Goal: Navigation & Orientation: Find specific page/section

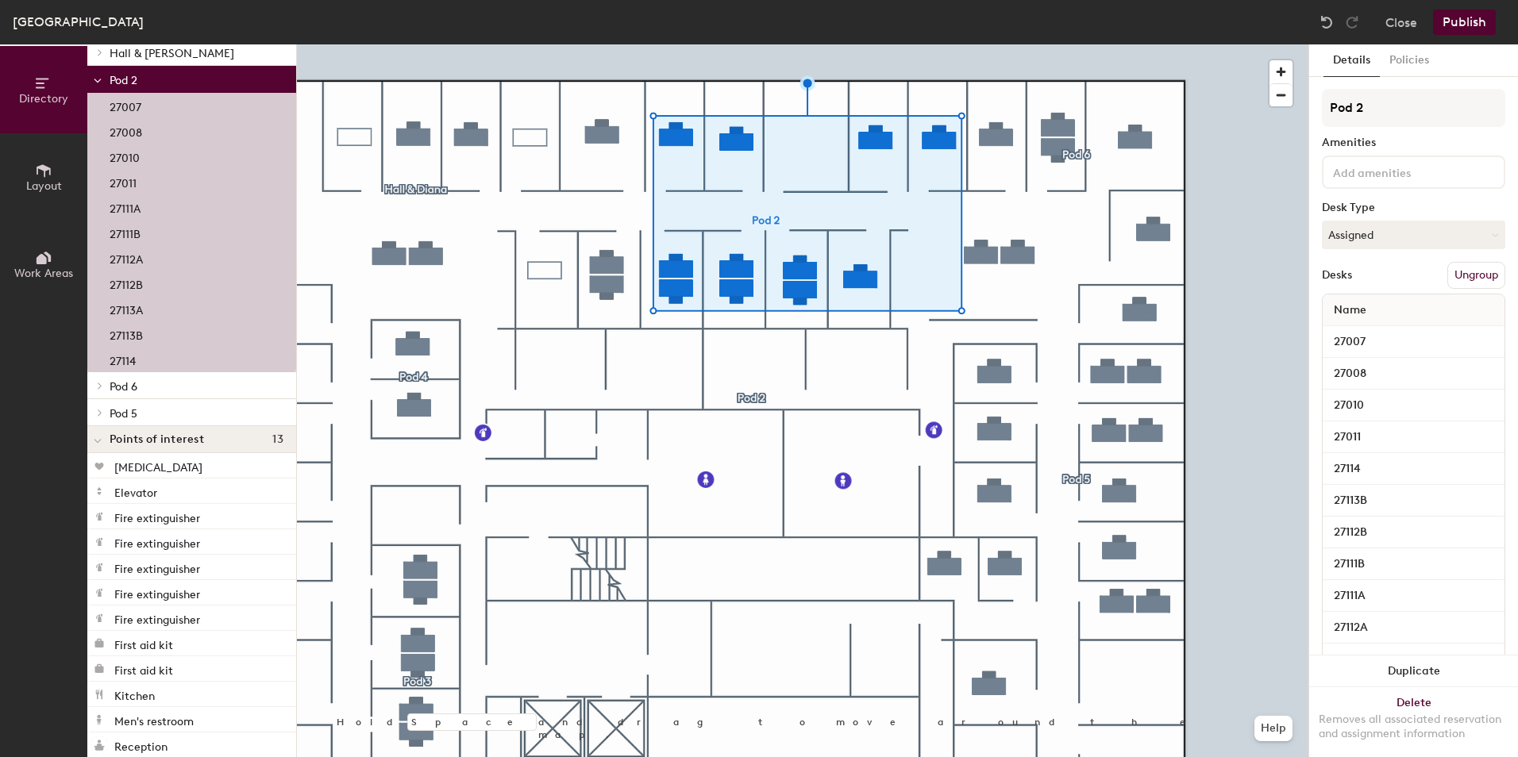
scroll to position [244, 0]
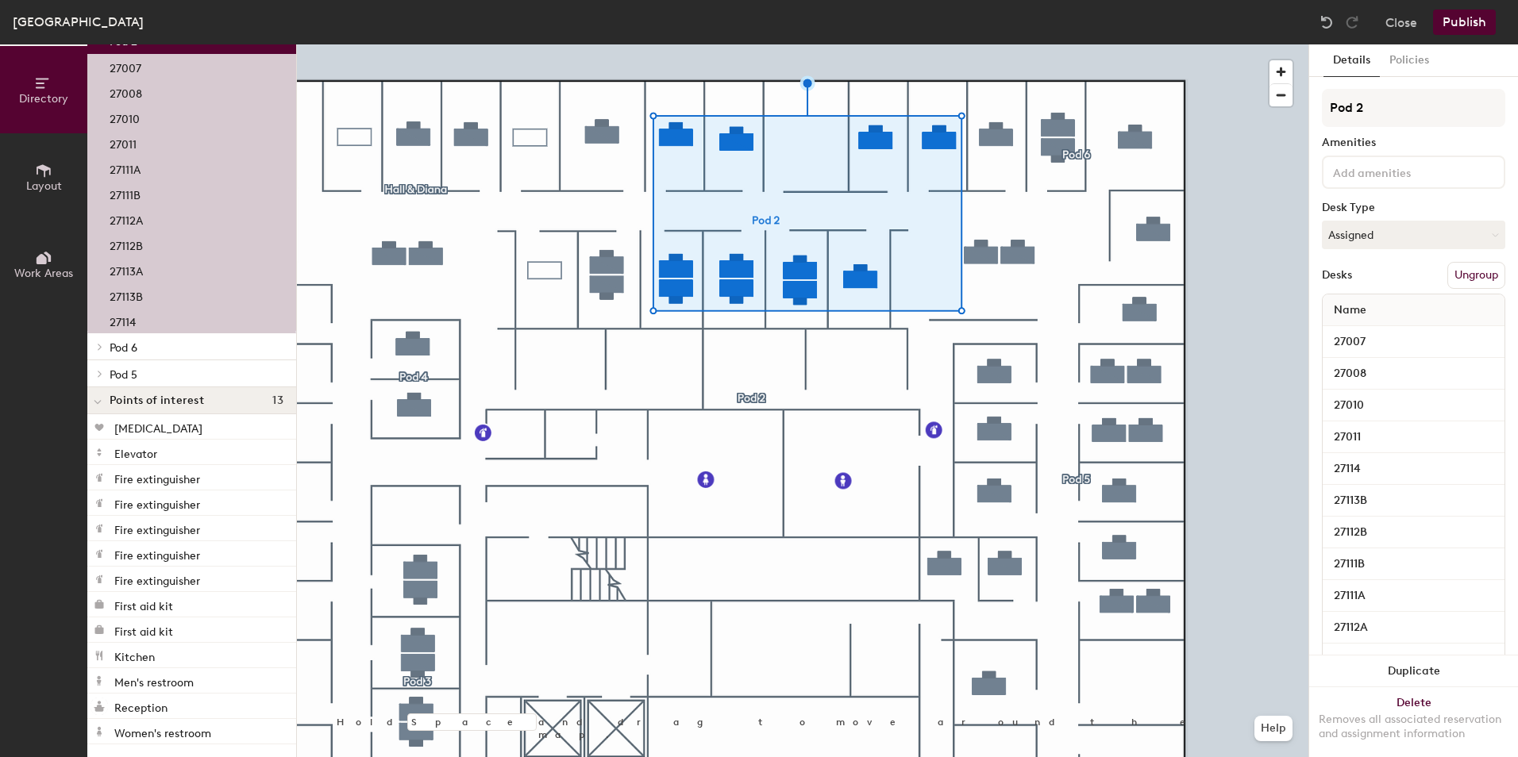
click at [53, 288] on button "Work Areas" at bounding box center [43, 264] width 87 height 87
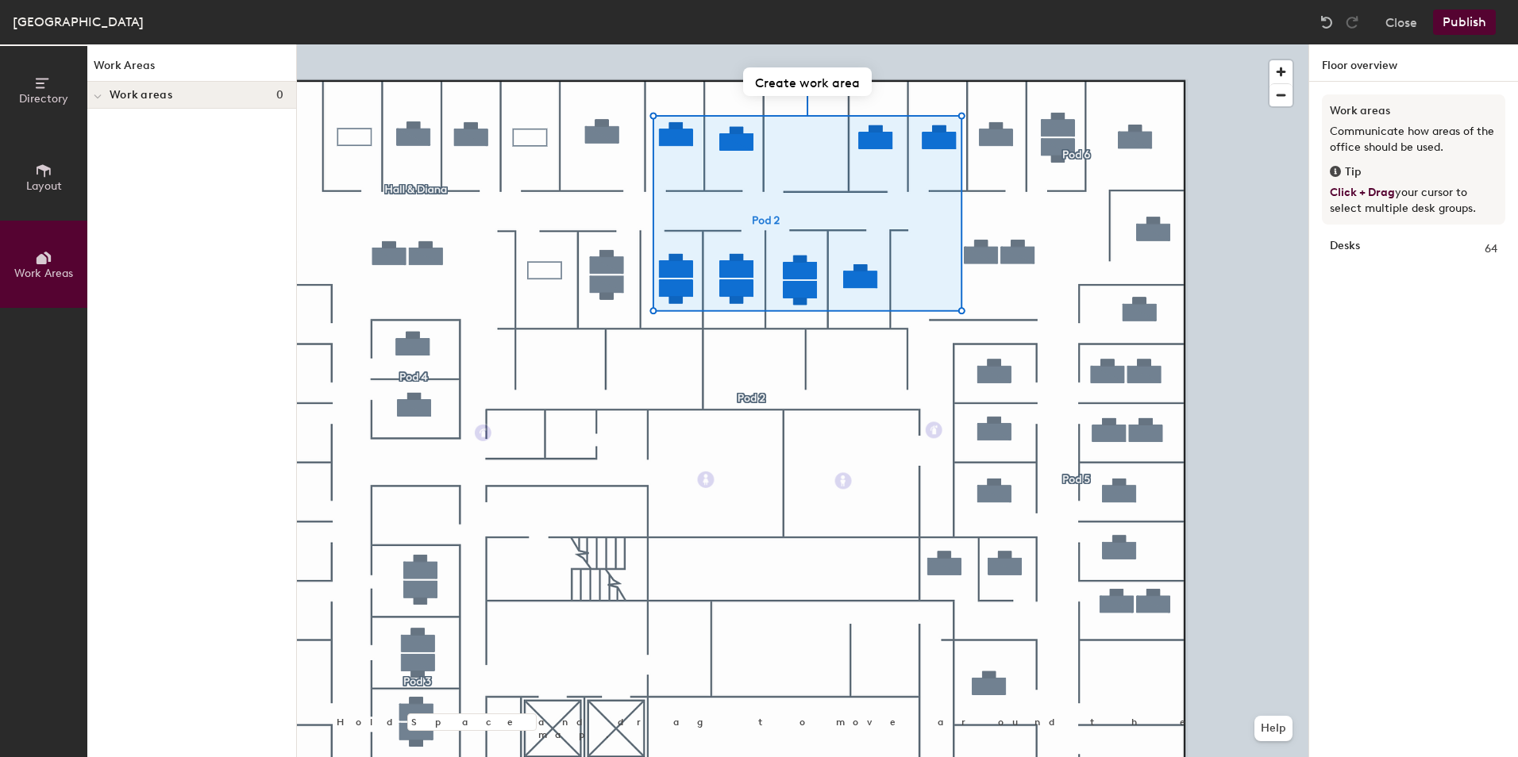
click at [116, 86] on div "Work areas 0" at bounding box center [191, 95] width 209 height 27
click at [111, 97] on span "Work areas" at bounding box center [141, 95] width 63 height 13
click at [95, 106] on div at bounding box center [97, 95] width 21 height 26
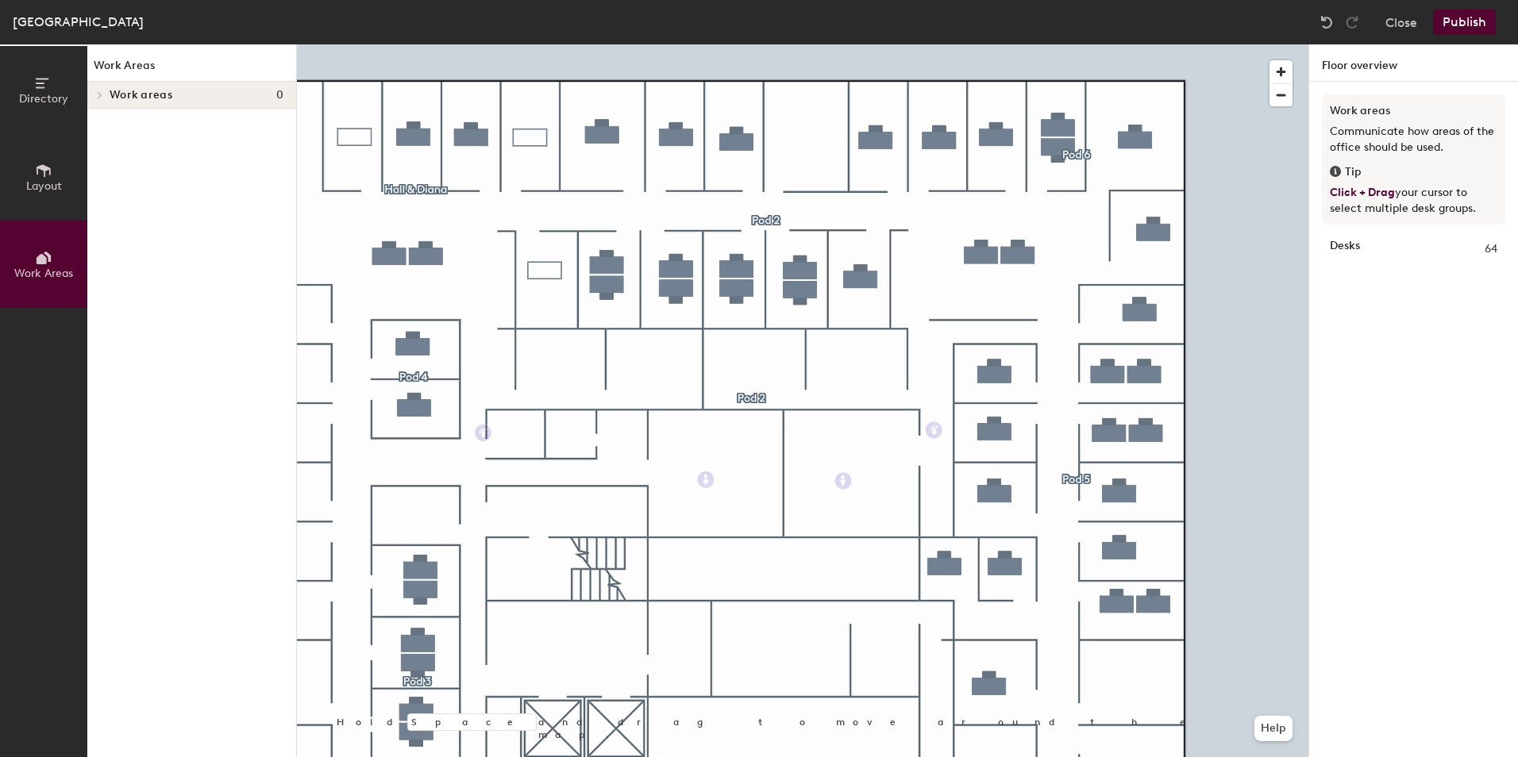
click at [71, 84] on button "Directory" at bounding box center [43, 89] width 87 height 87
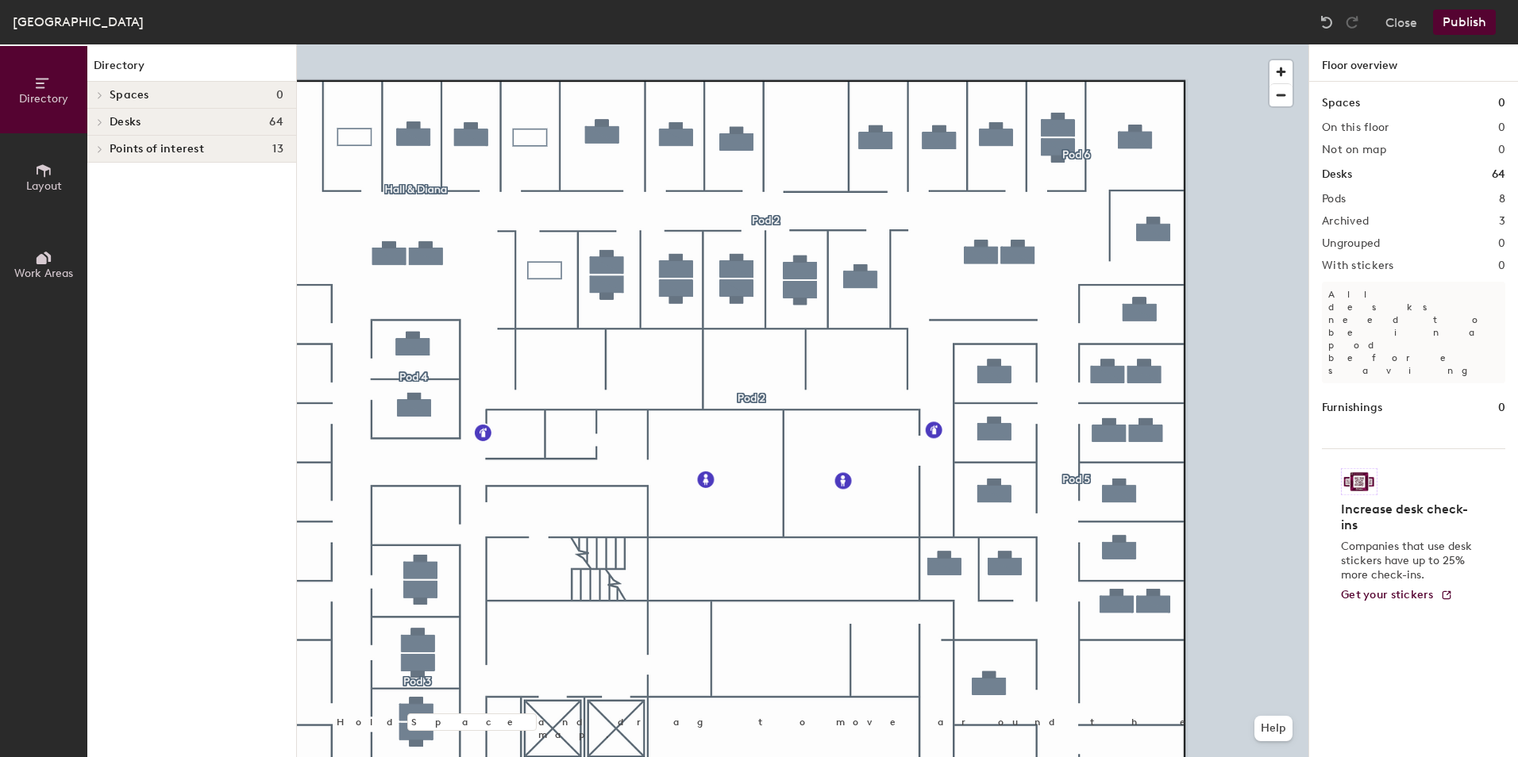
click at [128, 128] on span "Desks" at bounding box center [125, 122] width 31 height 13
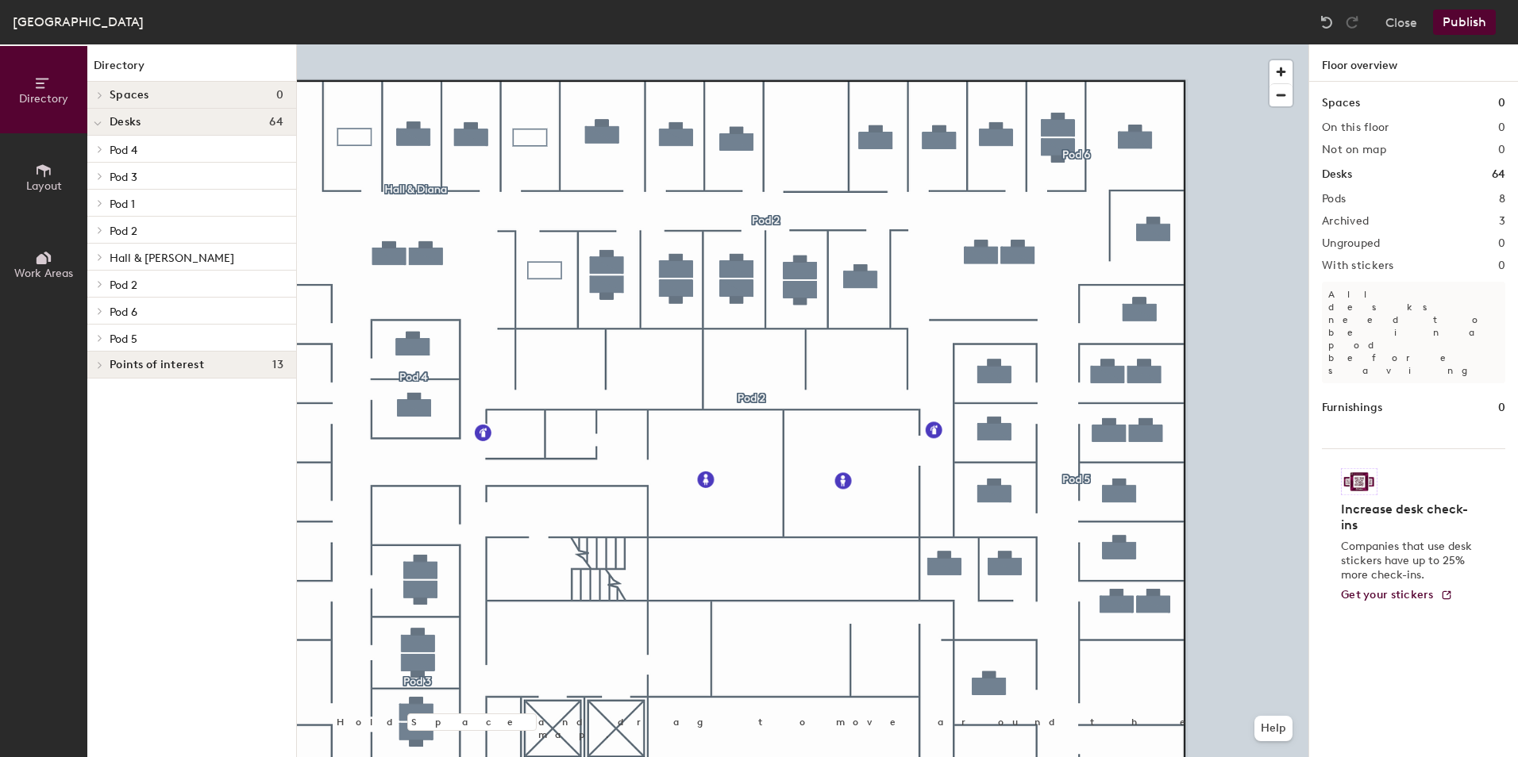
click at [112, 295] on div "Pod 2" at bounding box center [191, 284] width 209 height 27
click at [122, 280] on span "Pod 2" at bounding box center [124, 285] width 28 height 13
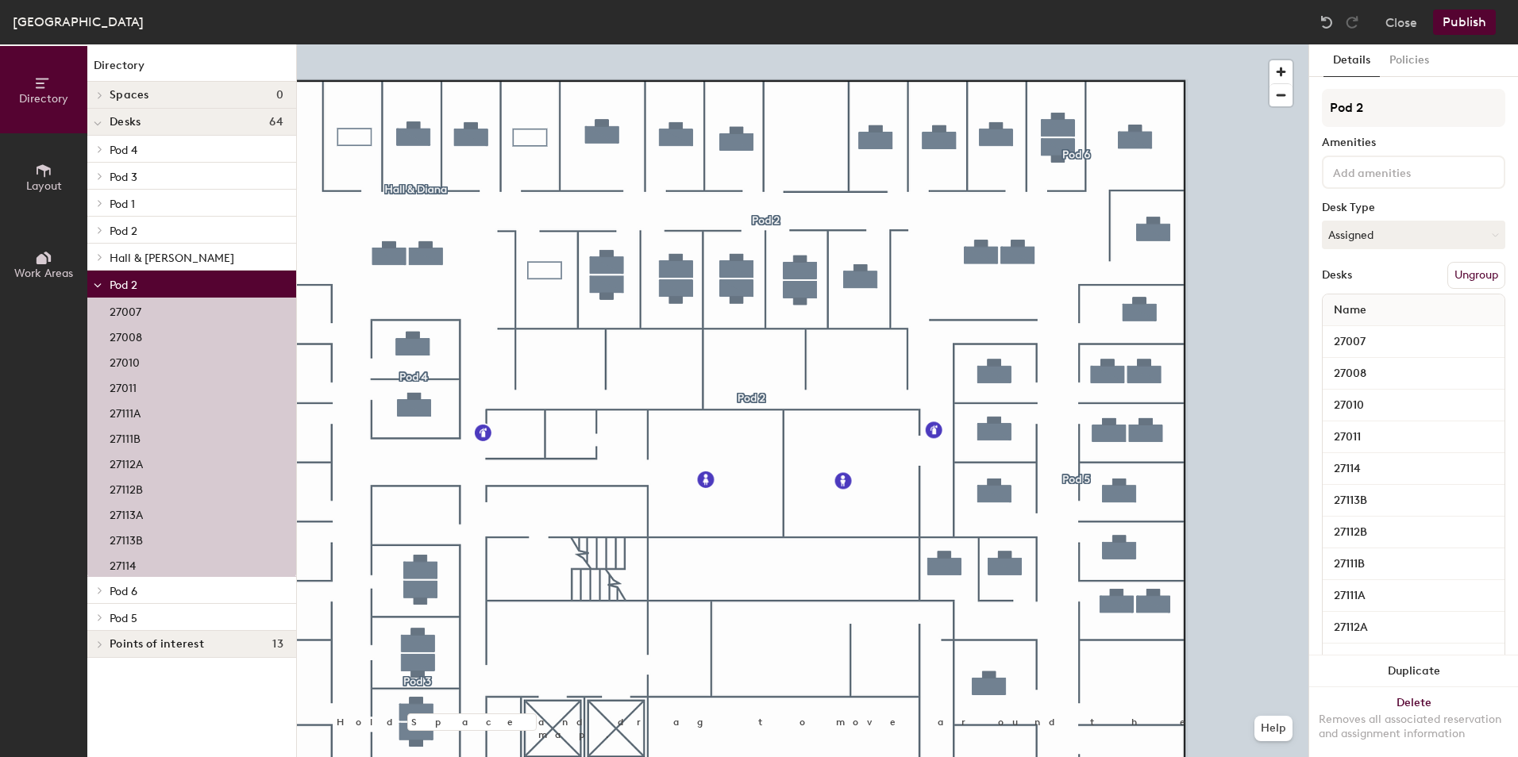
click at [108, 284] on div "Pod 2" at bounding box center [191, 284] width 209 height 27
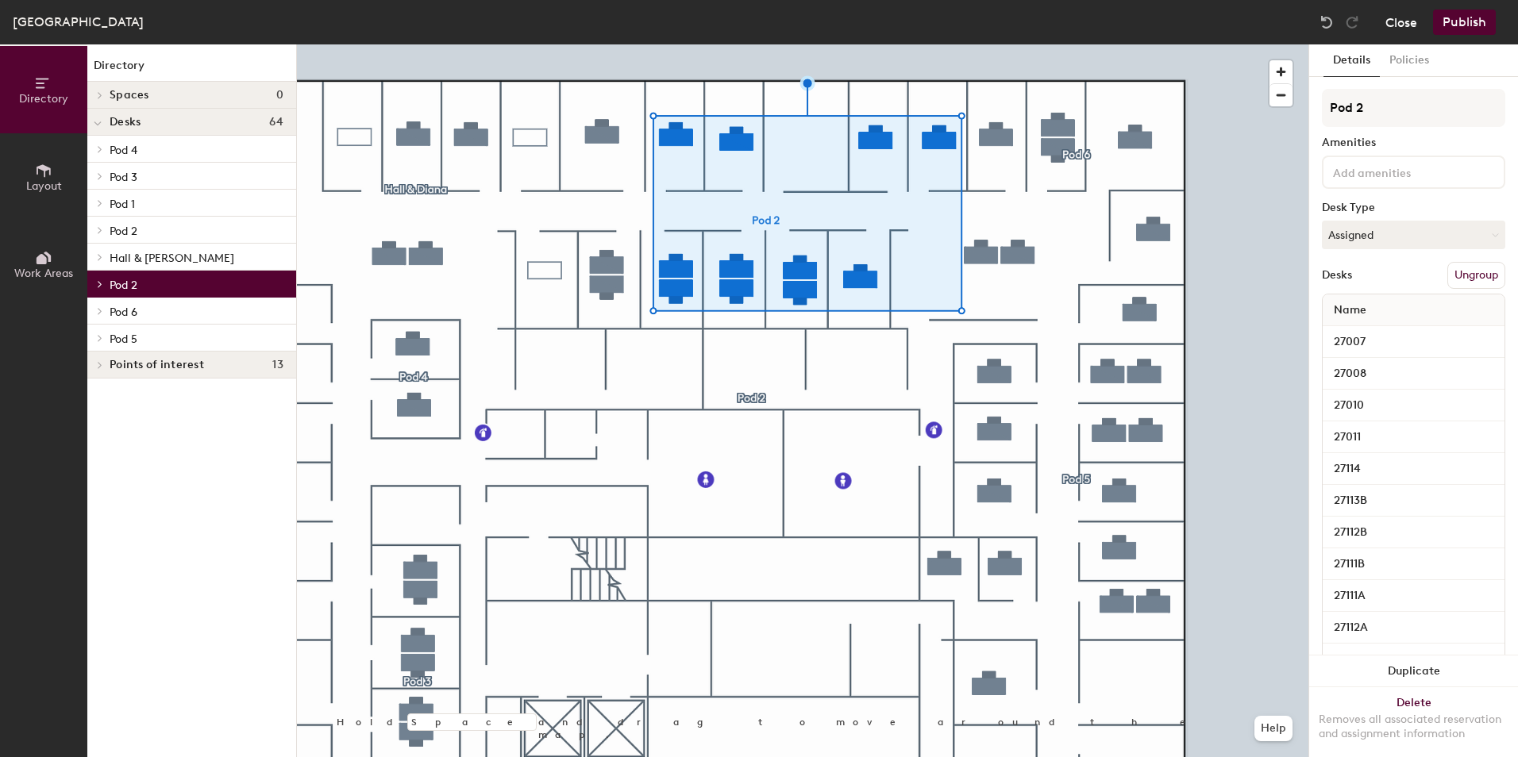
click at [1400, 17] on button "Close" at bounding box center [1401, 22] width 32 height 25
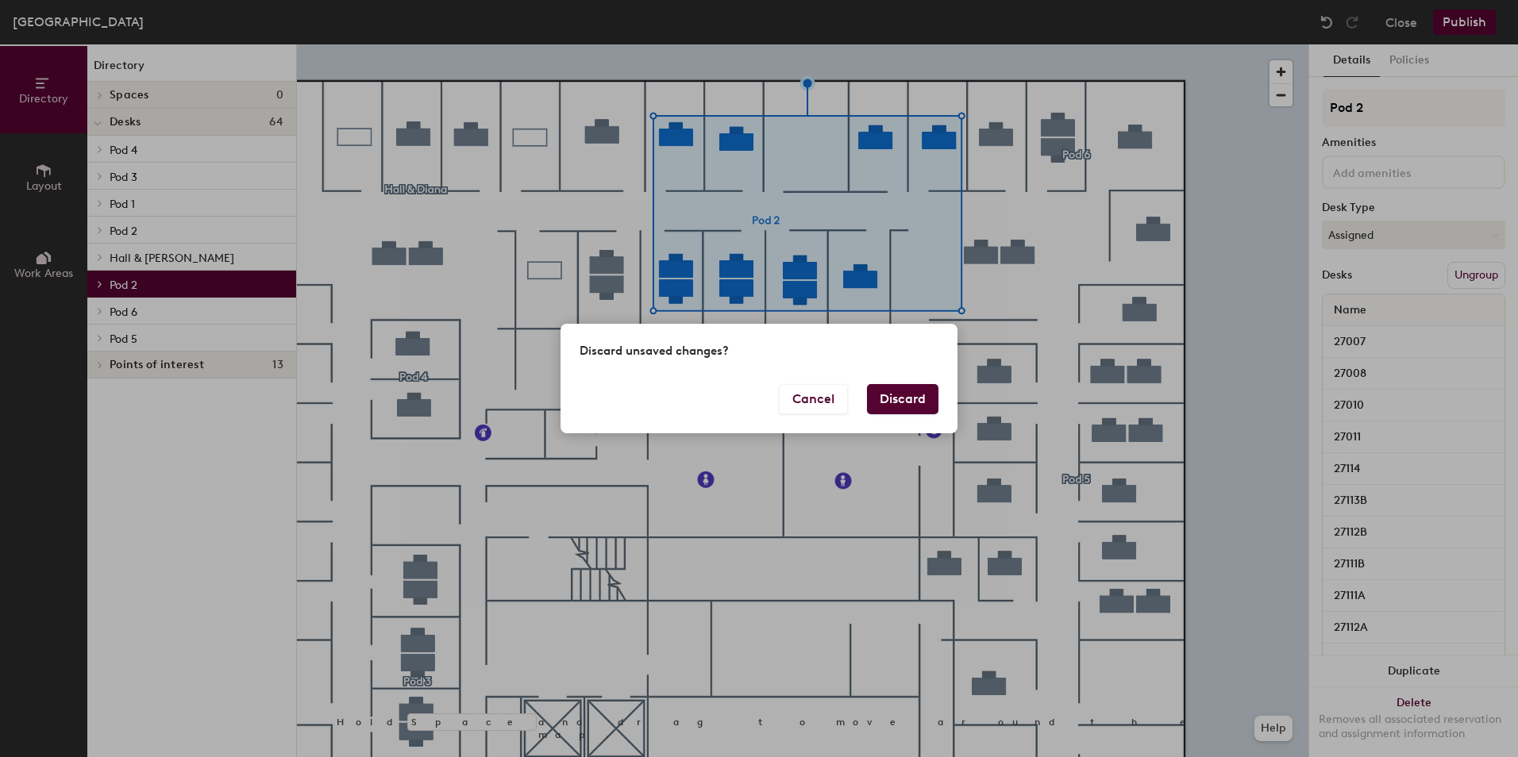
click at [925, 384] on button "Discard" at bounding box center [902, 399] width 71 height 30
click at [909, 395] on body "Skip navigation Schedule Office People Analytics Visits Deliveries Services Man…" at bounding box center [759, 378] width 1518 height 757
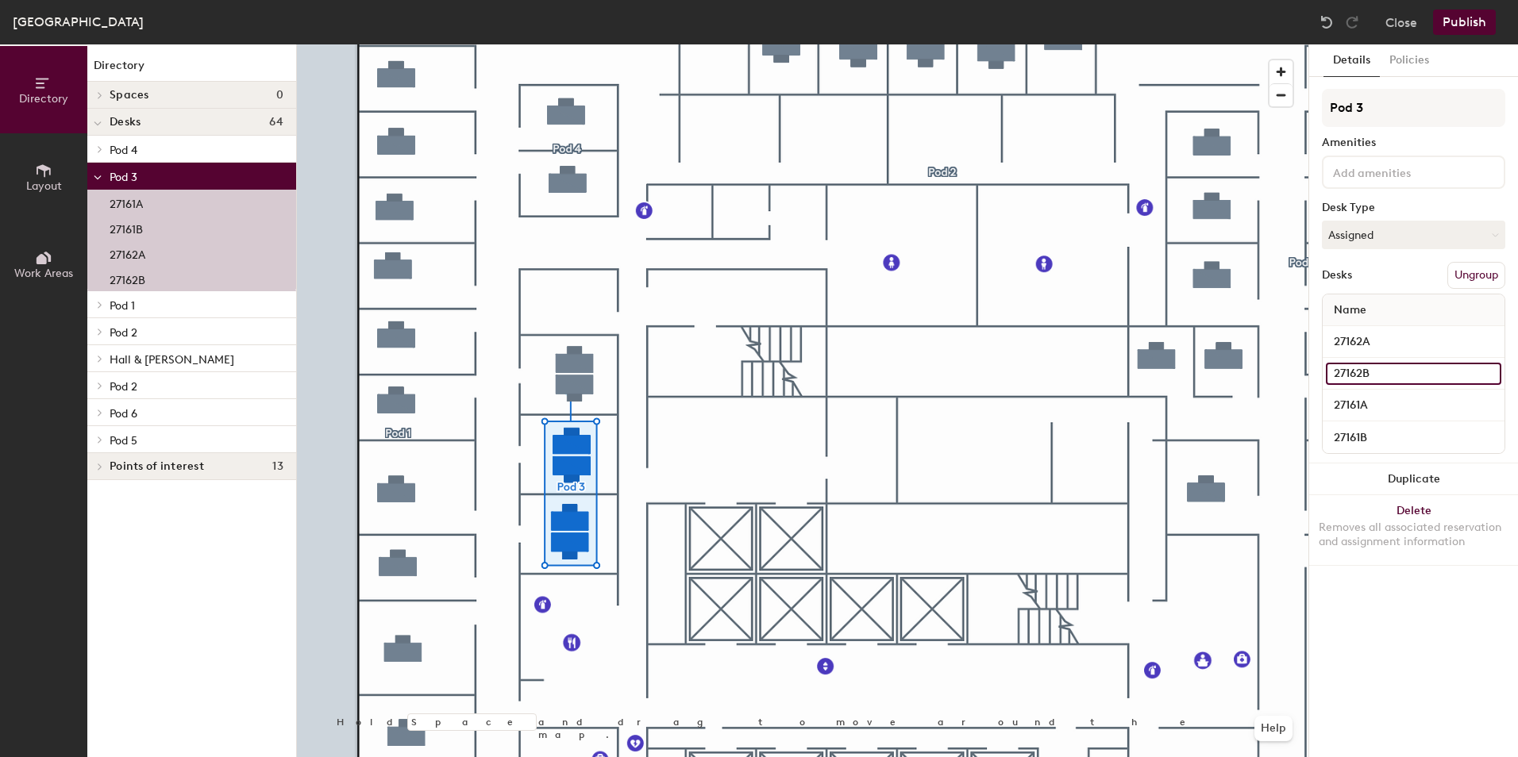
click at [1366, 371] on input "27162B" at bounding box center [1413, 374] width 175 height 22
click at [1363, 380] on input "27162B" at bounding box center [1413, 374] width 175 height 22
click at [1429, 371] on input "27162B" at bounding box center [1413, 374] width 175 height 22
click at [1373, 19] on div "Close Publish" at bounding box center [1409, 22] width 191 height 25
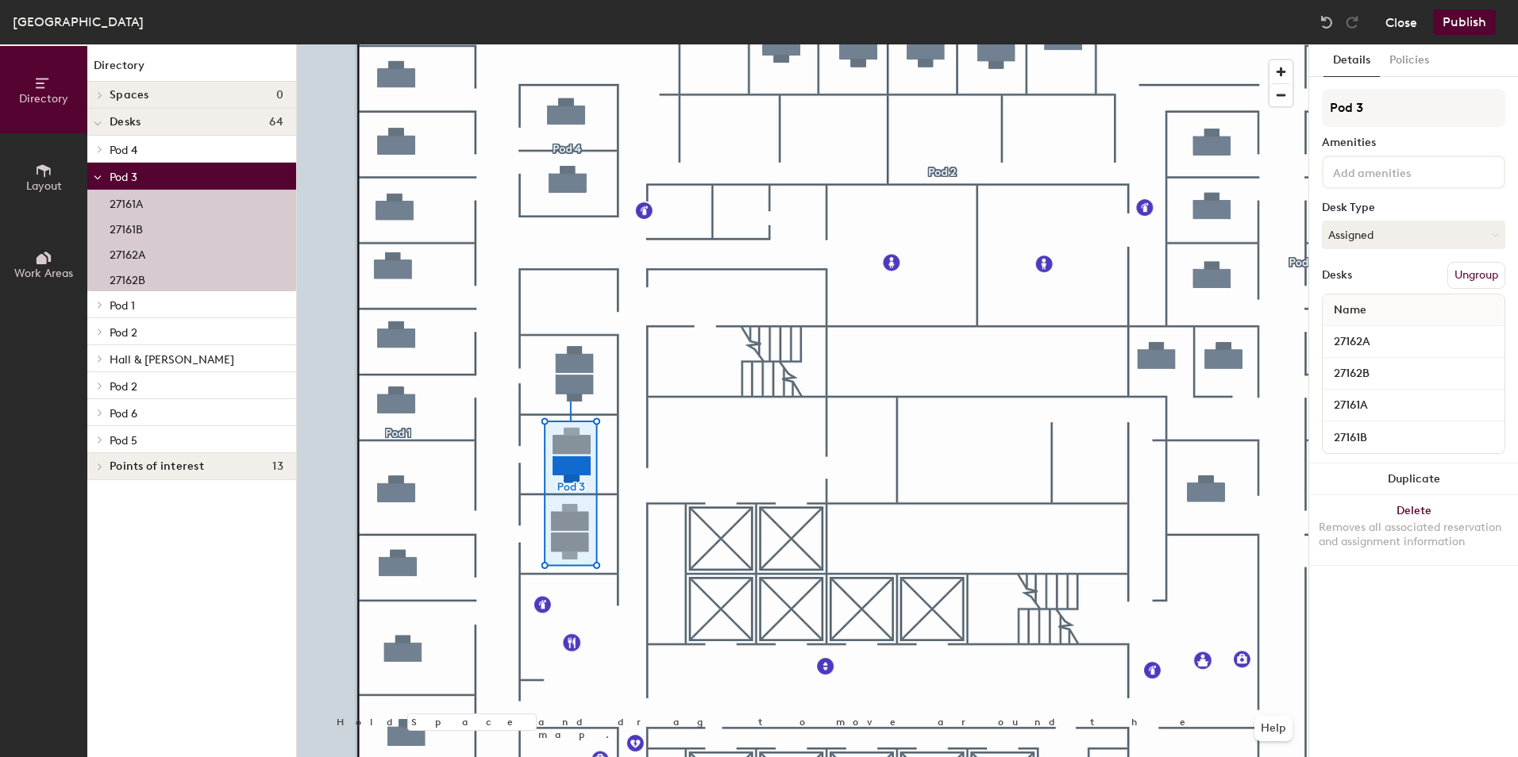
click at [1388, 20] on button "Close" at bounding box center [1401, 22] width 32 height 25
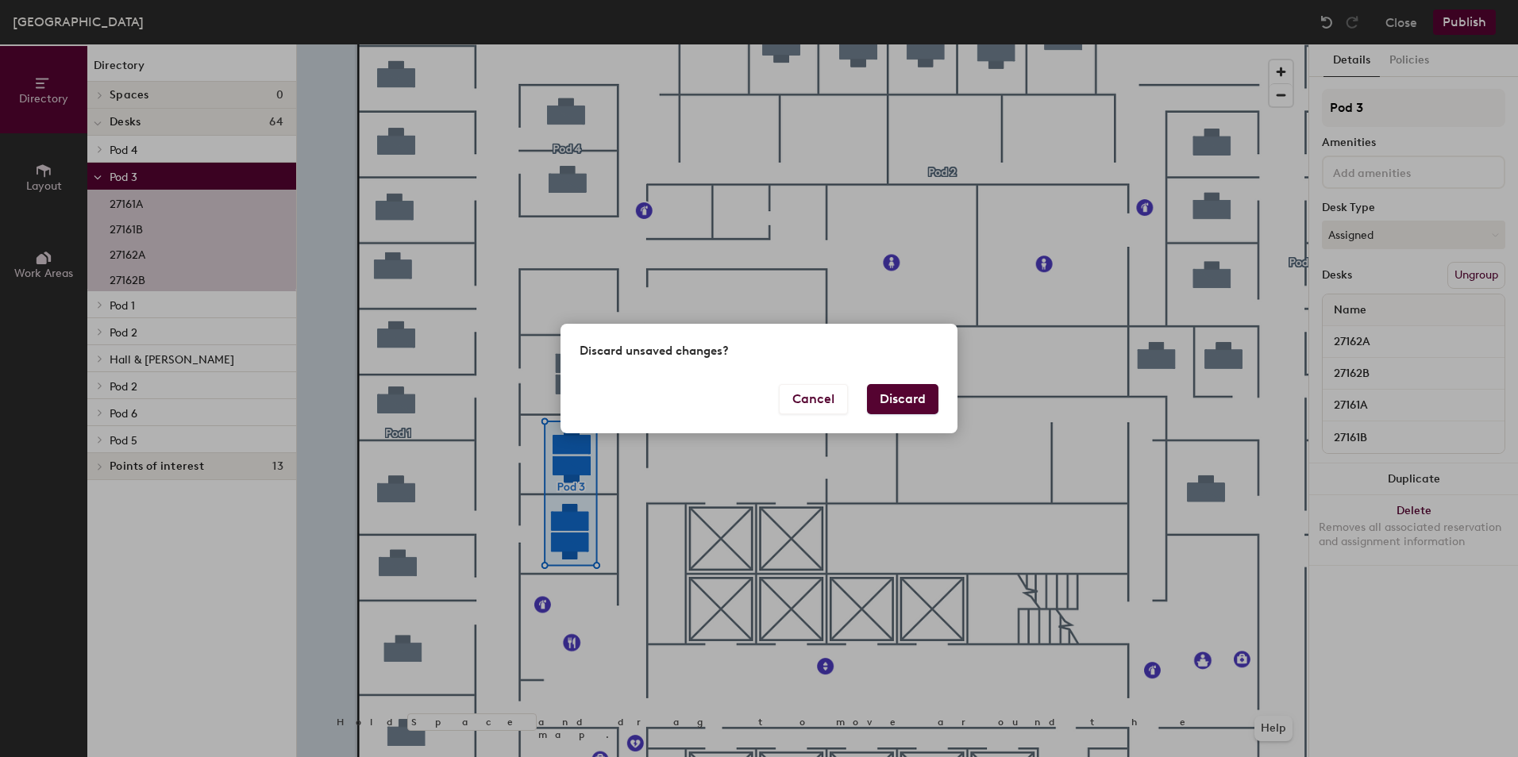
click at [902, 404] on button "Discard" at bounding box center [902, 399] width 71 height 30
